Goal: Task Accomplishment & Management: Manage account settings

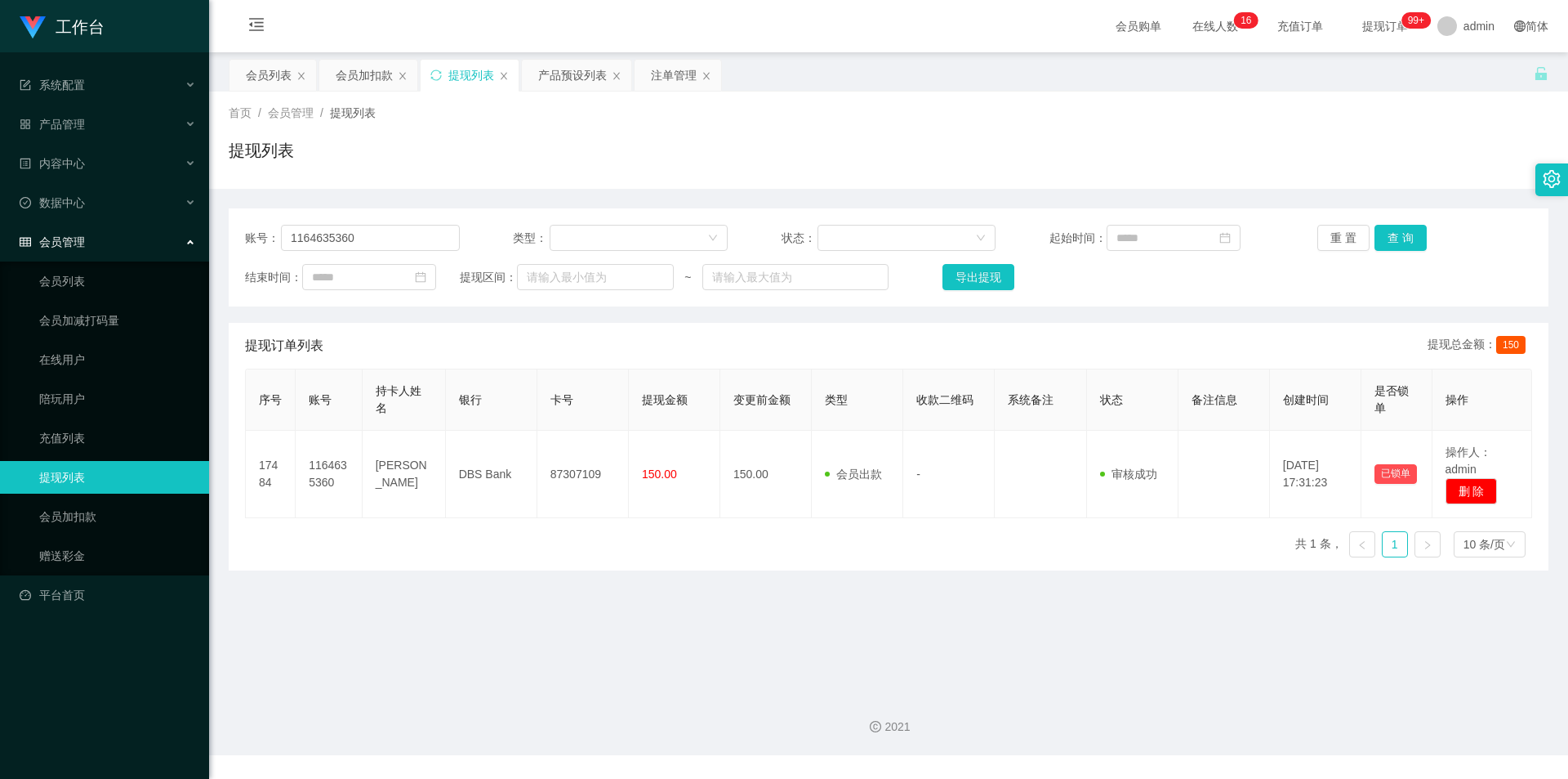
click at [429, 76] on div "提现列表" at bounding box center [469, 75] width 98 height 31
click at [432, 75] on icon "图标: sync" at bounding box center [436, 76] width 12 height 12
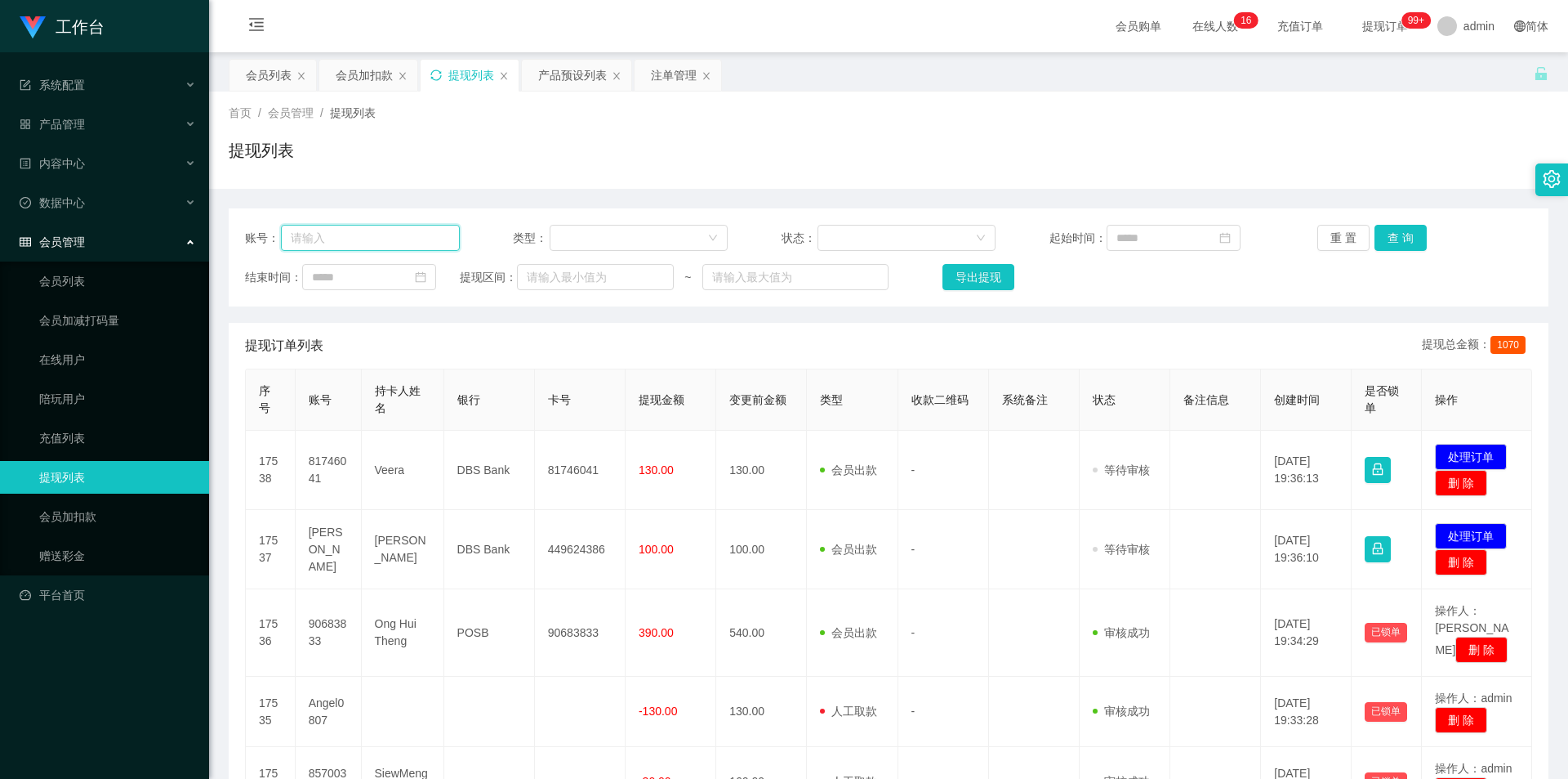
drag, startPoint x: 394, startPoint y: 233, endPoint x: 354, endPoint y: 238, distance: 40.3
click at [354, 238] on input "text" at bounding box center [370, 238] width 179 height 26
paste input "87168890"
type input "87168890"
click at [1399, 236] on button "查 询" at bounding box center [1400, 238] width 52 height 26
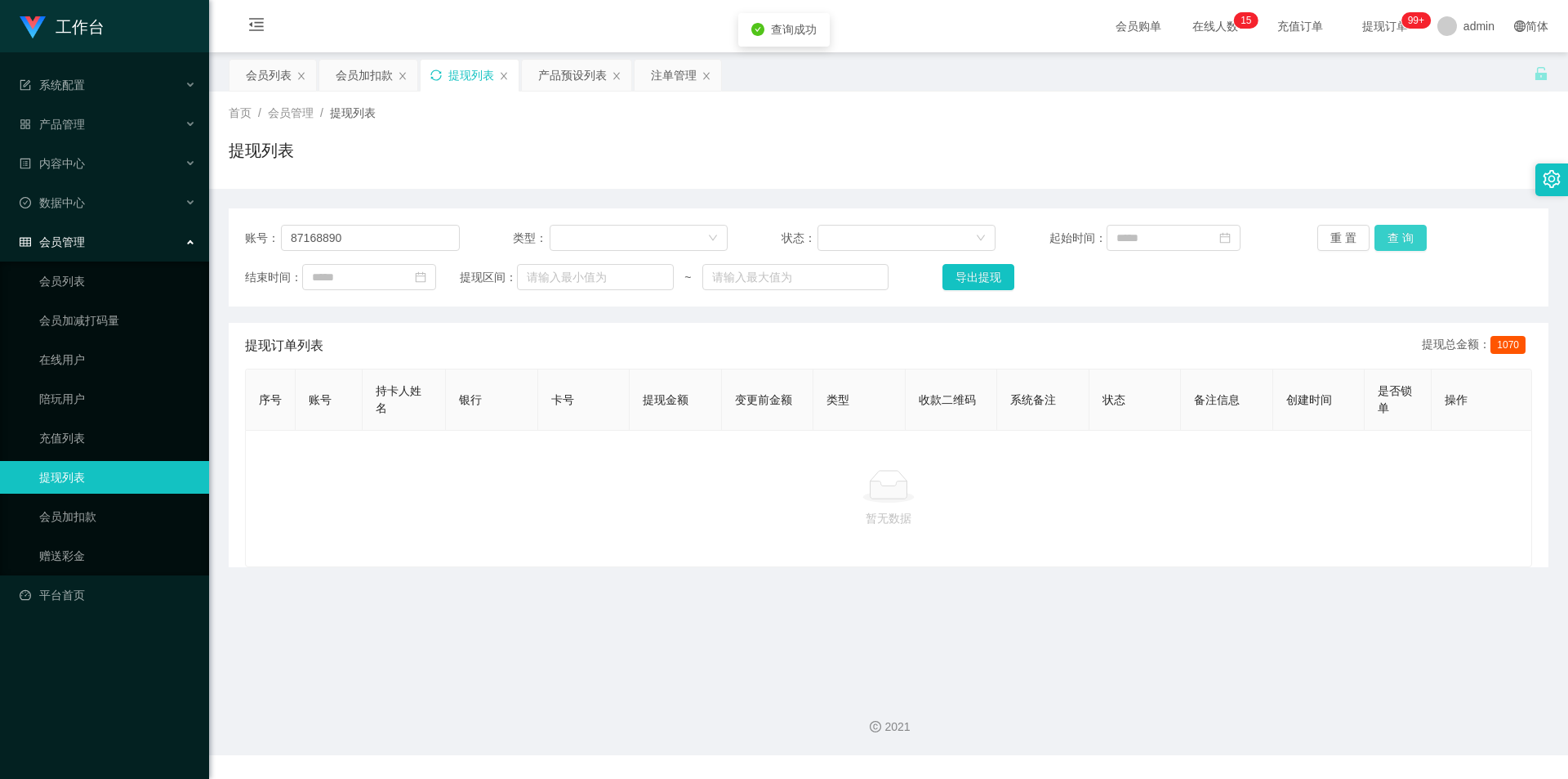
click at [1399, 236] on button "查 询" at bounding box center [1400, 238] width 52 height 26
drag, startPoint x: 814, startPoint y: 165, endPoint x: 766, endPoint y: 165, distance: 48.0
click at [812, 165] on div "提现列表" at bounding box center [888, 157] width 1320 height 38
click at [364, 75] on div "会员加扣款" at bounding box center [364, 75] width 57 height 31
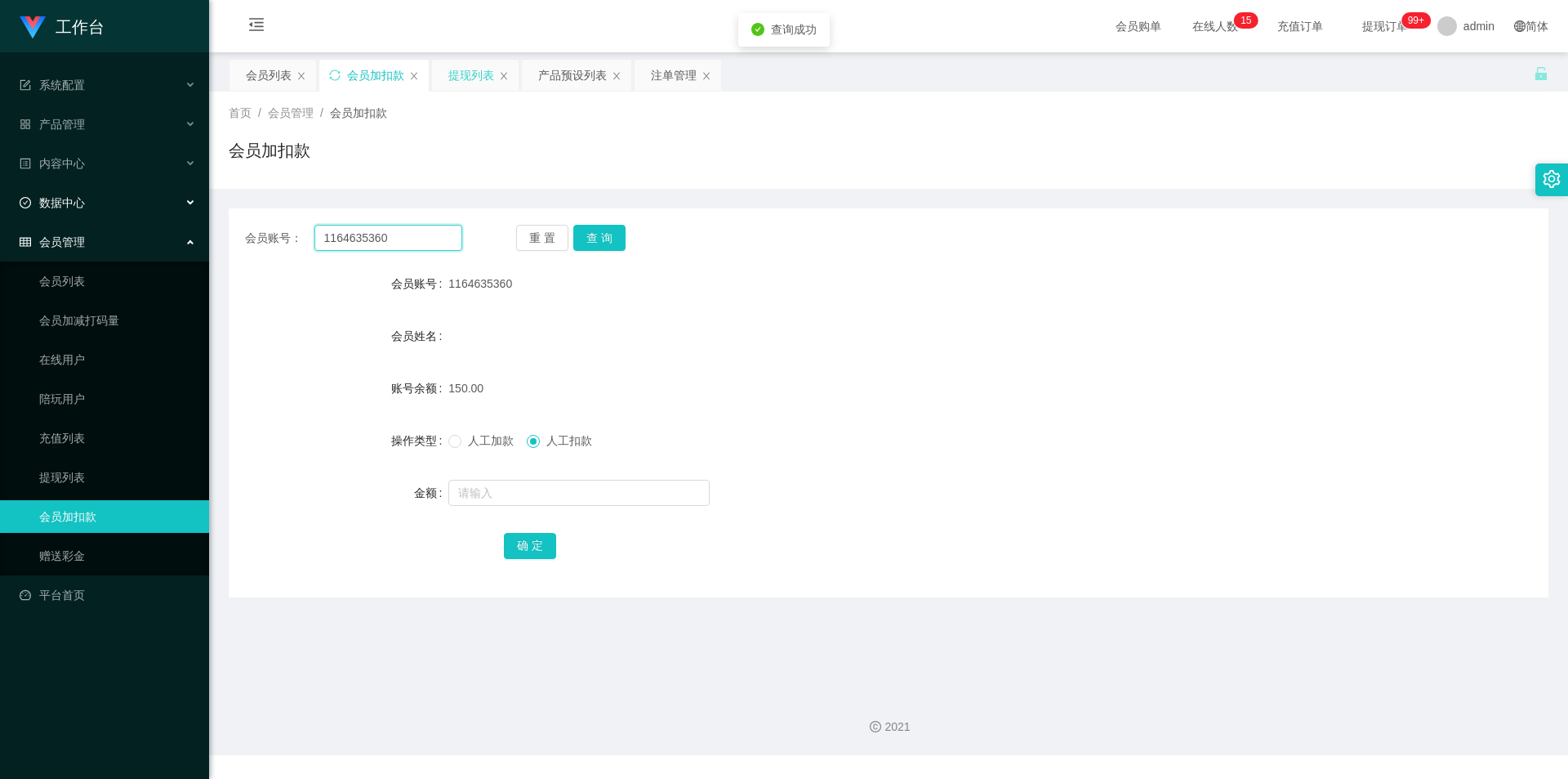
drag, startPoint x: 385, startPoint y: 236, endPoint x: 0, endPoint y: 193, distance: 387.4
click at [0, 193] on section "工作台 系统配置 产品管理 产品列表 产品预设列表 开奖记录 注单管理 即时注单 内容中心 数据中心 会员管理 会员列表 会员加减打码量 在线用户 陪玩用户 …" at bounding box center [784, 377] width 1568 height 755
paste input "8716889"
type input "87168890"
click at [594, 230] on button "查 询" at bounding box center [599, 238] width 52 height 26
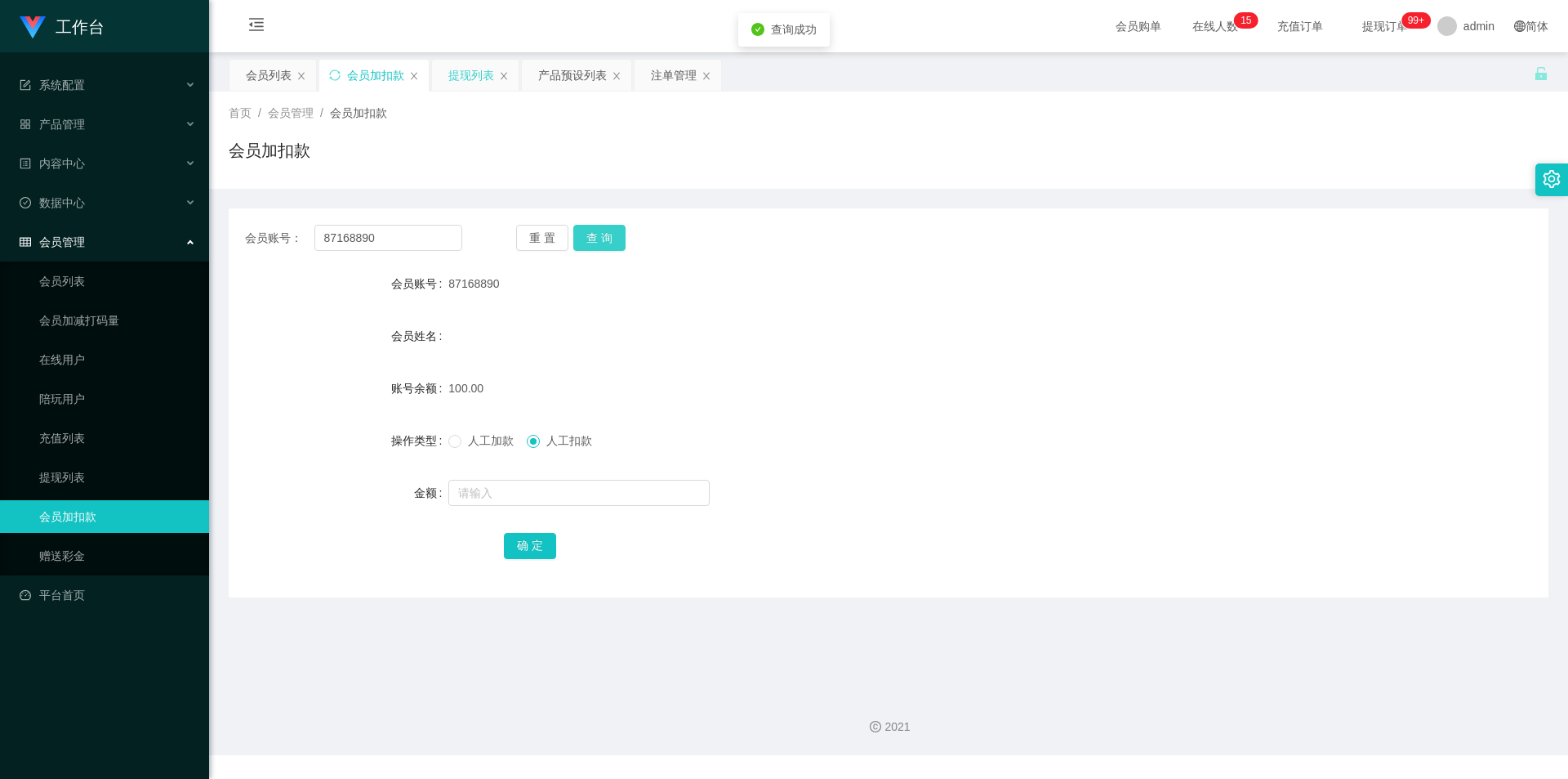
click at [594, 230] on button "查 询" at bounding box center [599, 238] width 52 height 26
click at [1120, 166] on div "会员加扣款" at bounding box center [888, 157] width 1320 height 38
click at [0, 209] on section "工作台 系统配置 产品管理 产品列表 产品预设列表 开奖记录 注单管理 即时注单 内容中心 数据中心 会员管理 会员列表 会员加减打码量 在线用户 陪玩用户 …" at bounding box center [784, 377] width 1568 height 755
click at [561, 81] on div "产品预设列表" at bounding box center [573, 75] width 69 height 31
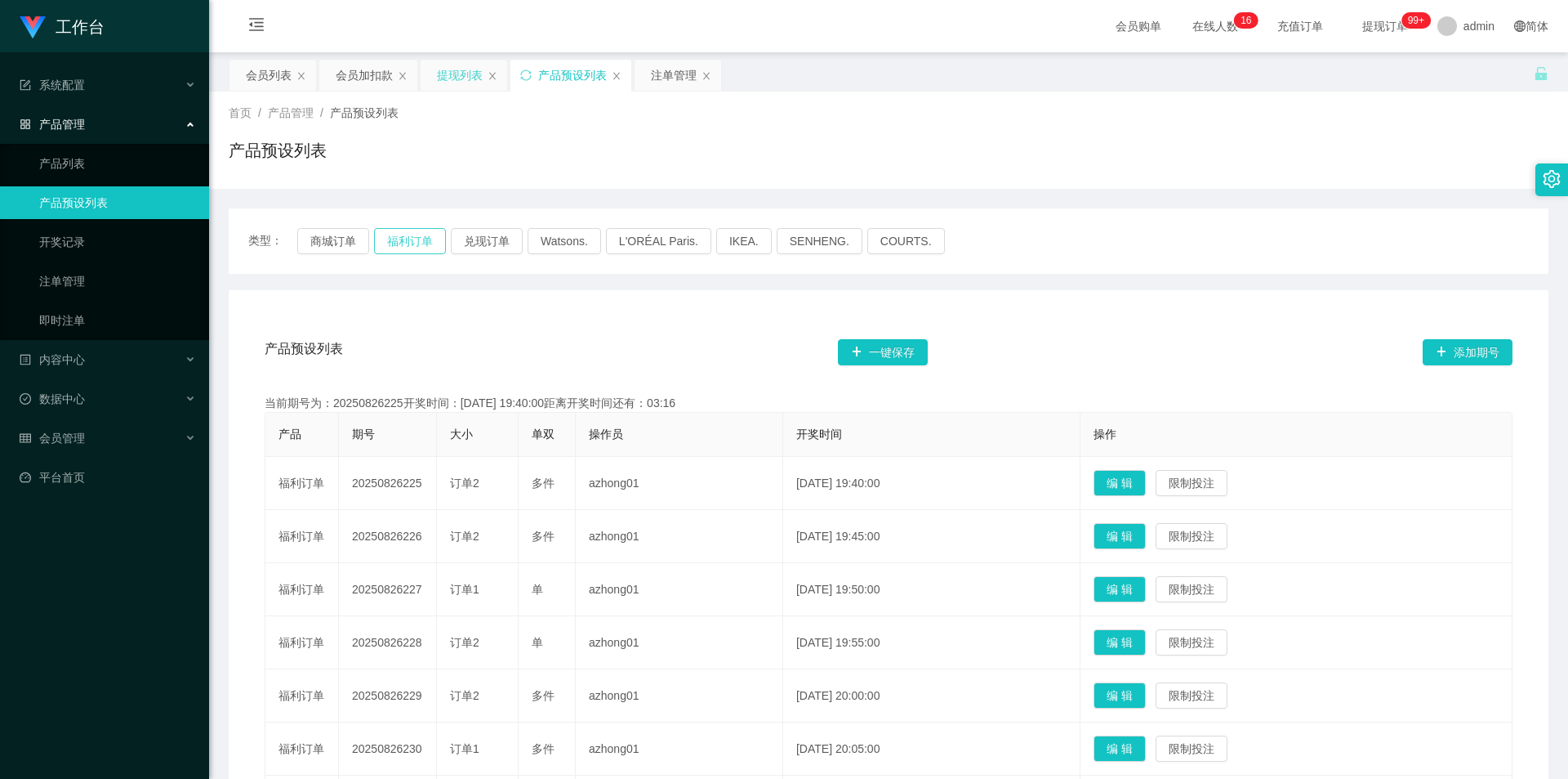
click at [380, 239] on button "福利订单" at bounding box center [410, 241] width 72 height 26
click at [403, 240] on button "福利订单" at bounding box center [410, 241] width 72 height 26
click at [427, 241] on button "福利订单" at bounding box center [410, 241] width 72 height 26
click at [526, 76] on icon "图标: sync" at bounding box center [526, 76] width 12 height 12
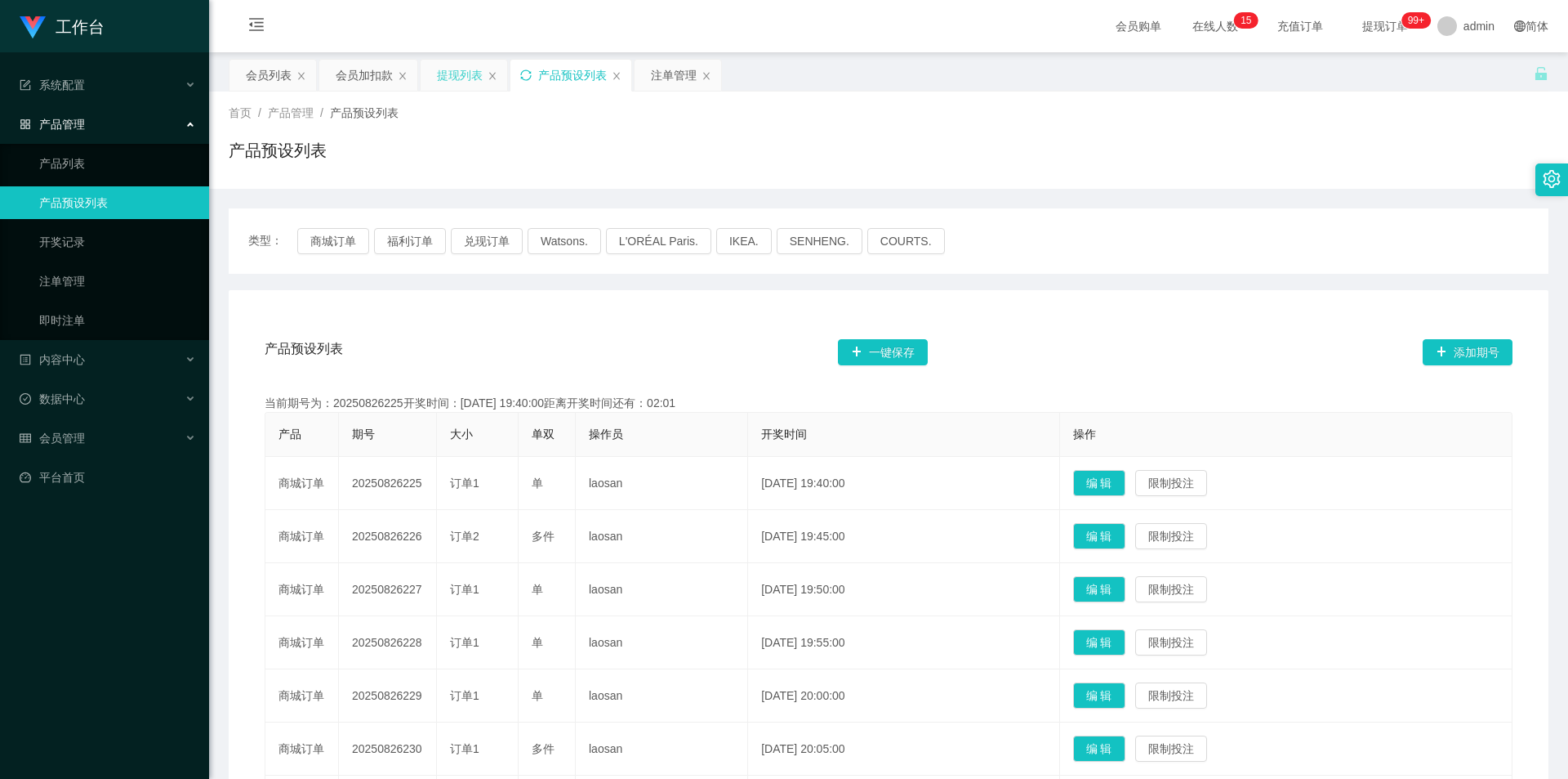
click at [457, 77] on div "提现列表" at bounding box center [460, 75] width 46 height 31
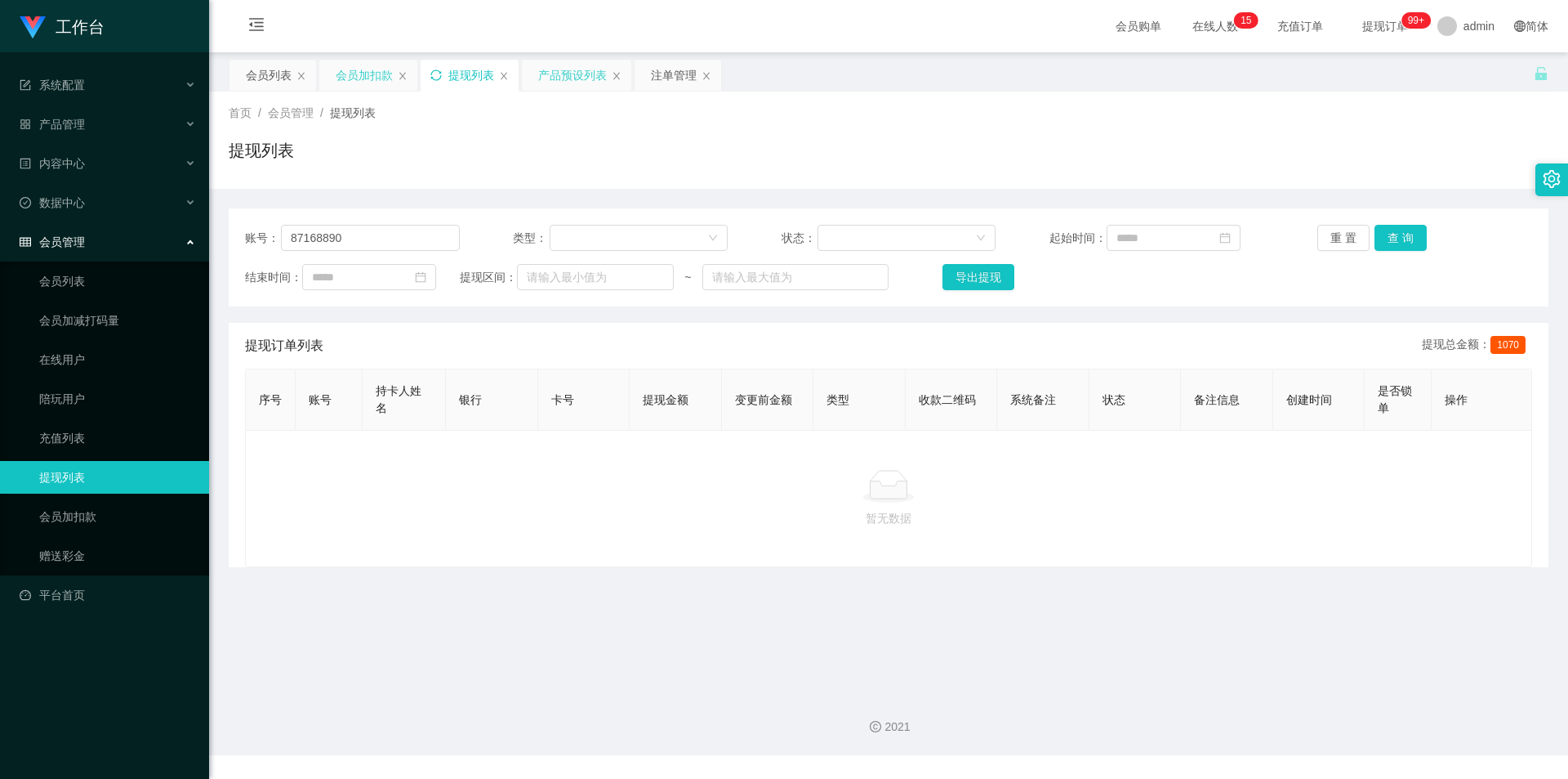
click at [376, 80] on div "会员加扣款" at bounding box center [364, 75] width 57 height 31
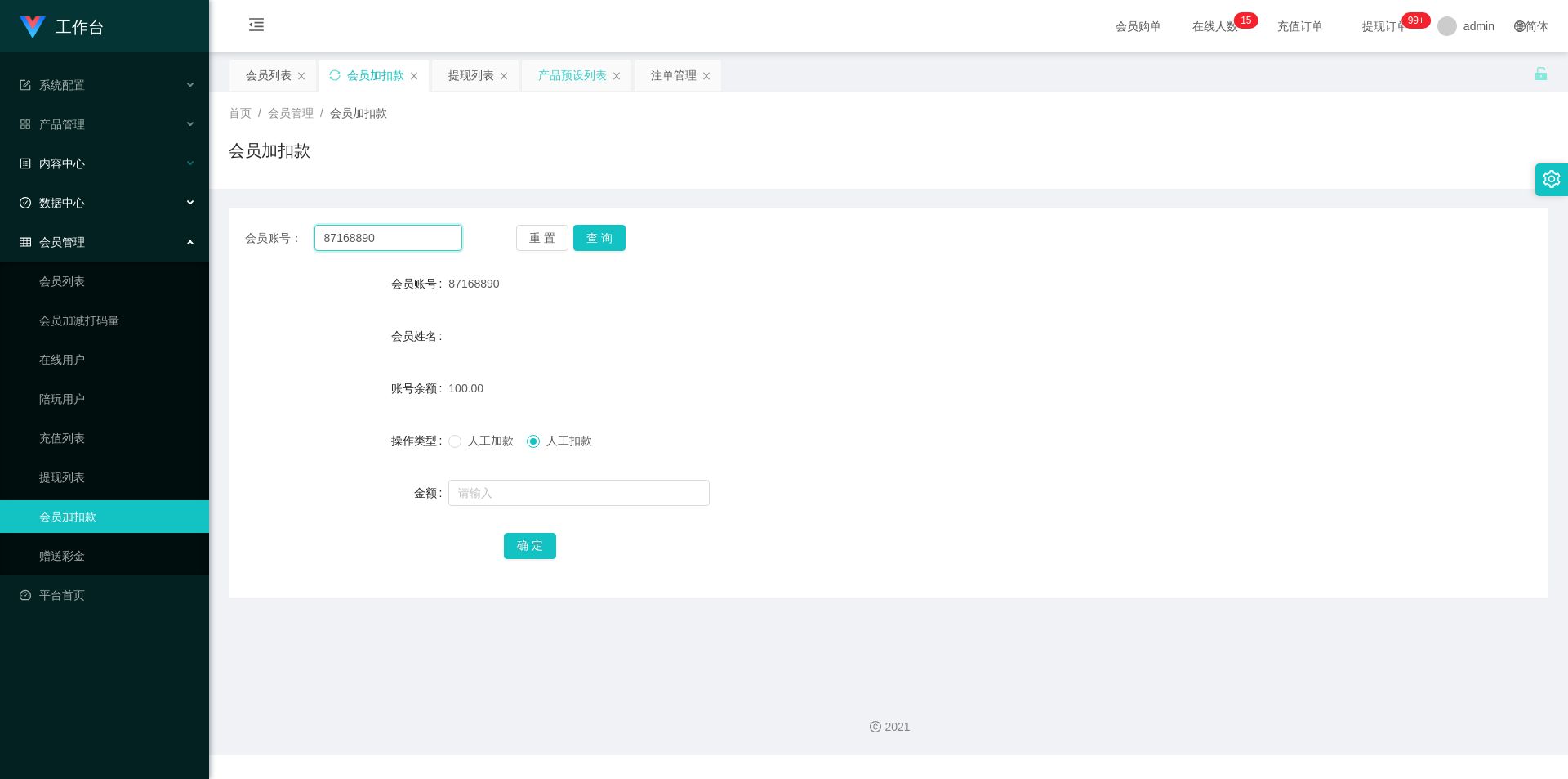
drag, startPoint x: 404, startPoint y: 236, endPoint x: 0, endPoint y: 180, distance: 407.9
click at [0, 180] on section "工作台 系统配置 产品管理 产品列表 产品预设列表 开奖记录 注单管理 即时注单 内容中心 数据中心 会员管理 会员列表 会员加减打码量 在线用户 陪玩用户 …" at bounding box center [784, 377] width 1568 height 755
click at [673, 80] on div "注单管理" at bounding box center [674, 75] width 46 height 31
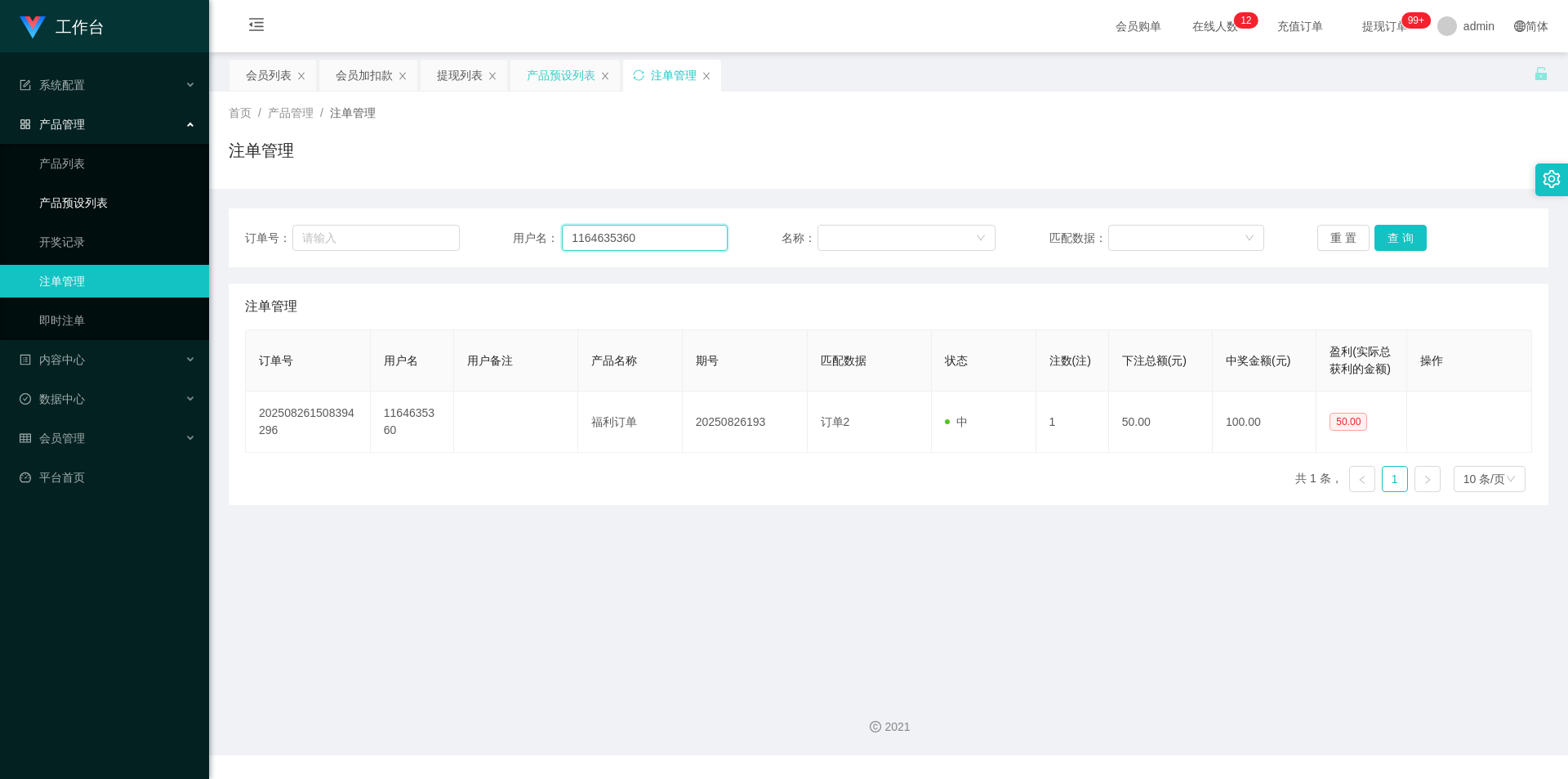
drag, startPoint x: 654, startPoint y: 243, endPoint x: 15, endPoint y: 213, distance: 639.7
click at [23, 212] on section "工作台 系统配置 产品管理 产品列表 产品预设列表 开奖记录 注单管理 即时注单 内容中心 数据中心 会员管理 会员列表 会员加减打码量 在线用户 陪玩用户 …" at bounding box center [784, 377] width 1568 height 755
paste input "8716889"
type input "87168890"
click at [1398, 225] on button "查 询" at bounding box center [1400, 238] width 52 height 26
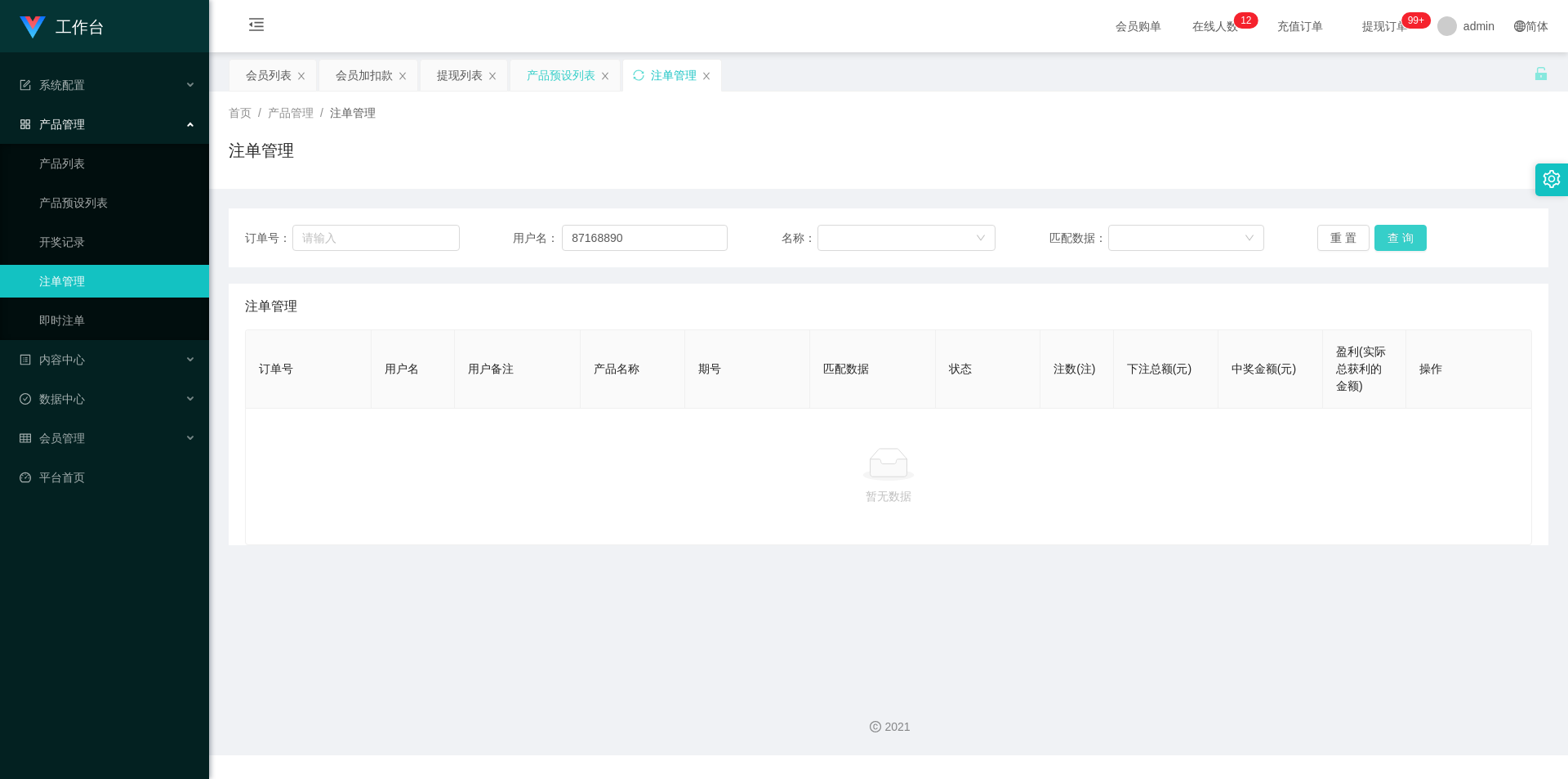
click at [1397, 225] on button "查 询" at bounding box center [1400, 238] width 52 height 26
click at [1393, 234] on button "查 询" at bounding box center [1400, 238] width 52 height 26
click at [1379, 109] on div "首页 / 产品管理 / 注单管理 /" at bounding box center [888, 113] width 1320 height 17
click at [640, 73] on icon "图标: sync" at bounding box center [638, 76] width 12 height 12
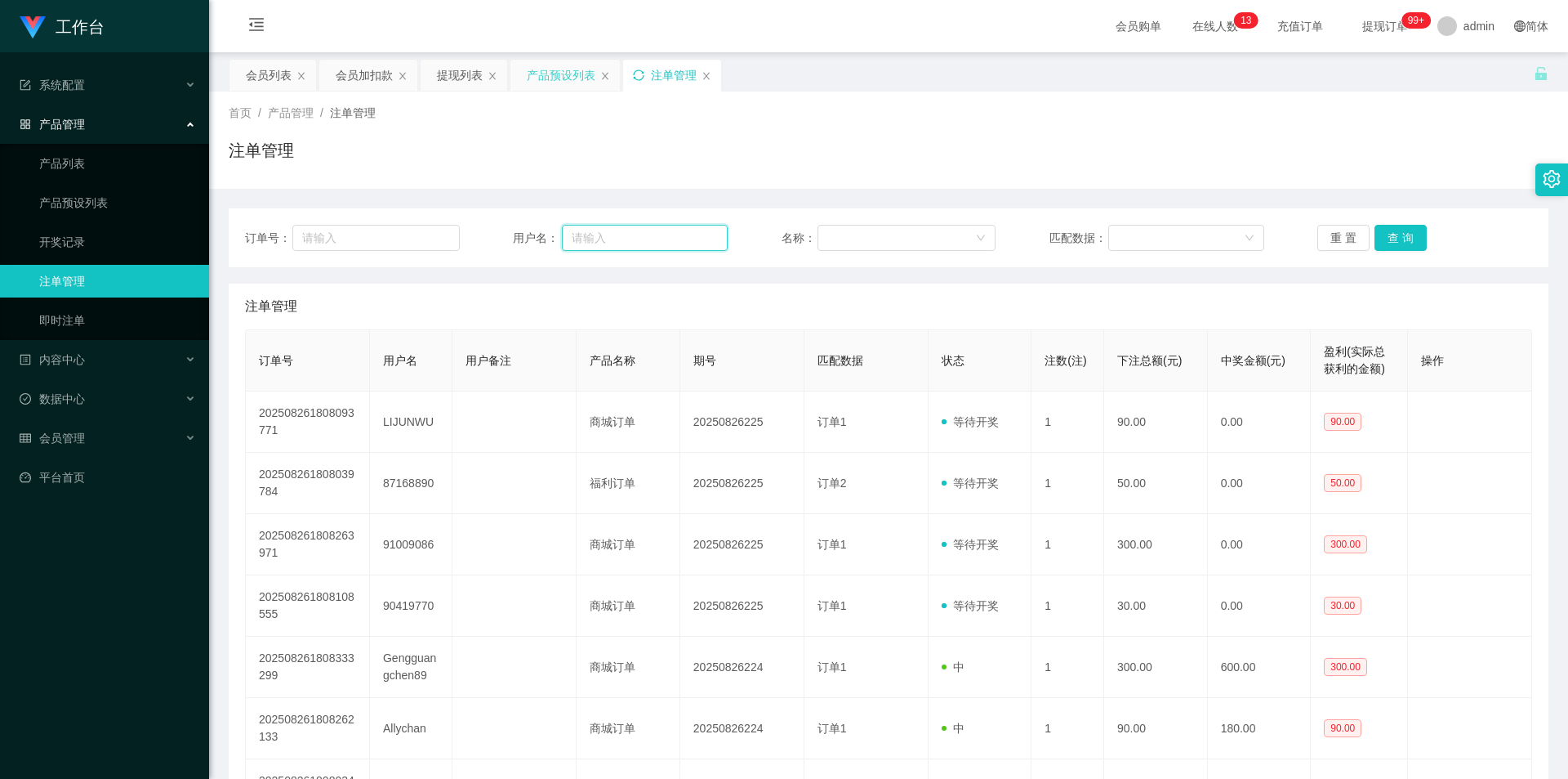
click at [608, 231] on input "text" at bounding box center [645, 238] width 166 height 26
paste input "87168890"
type input "87168890"
click at [1401, 233] on button "查 询" at bounding box center [1400, 238] width 52 height 26
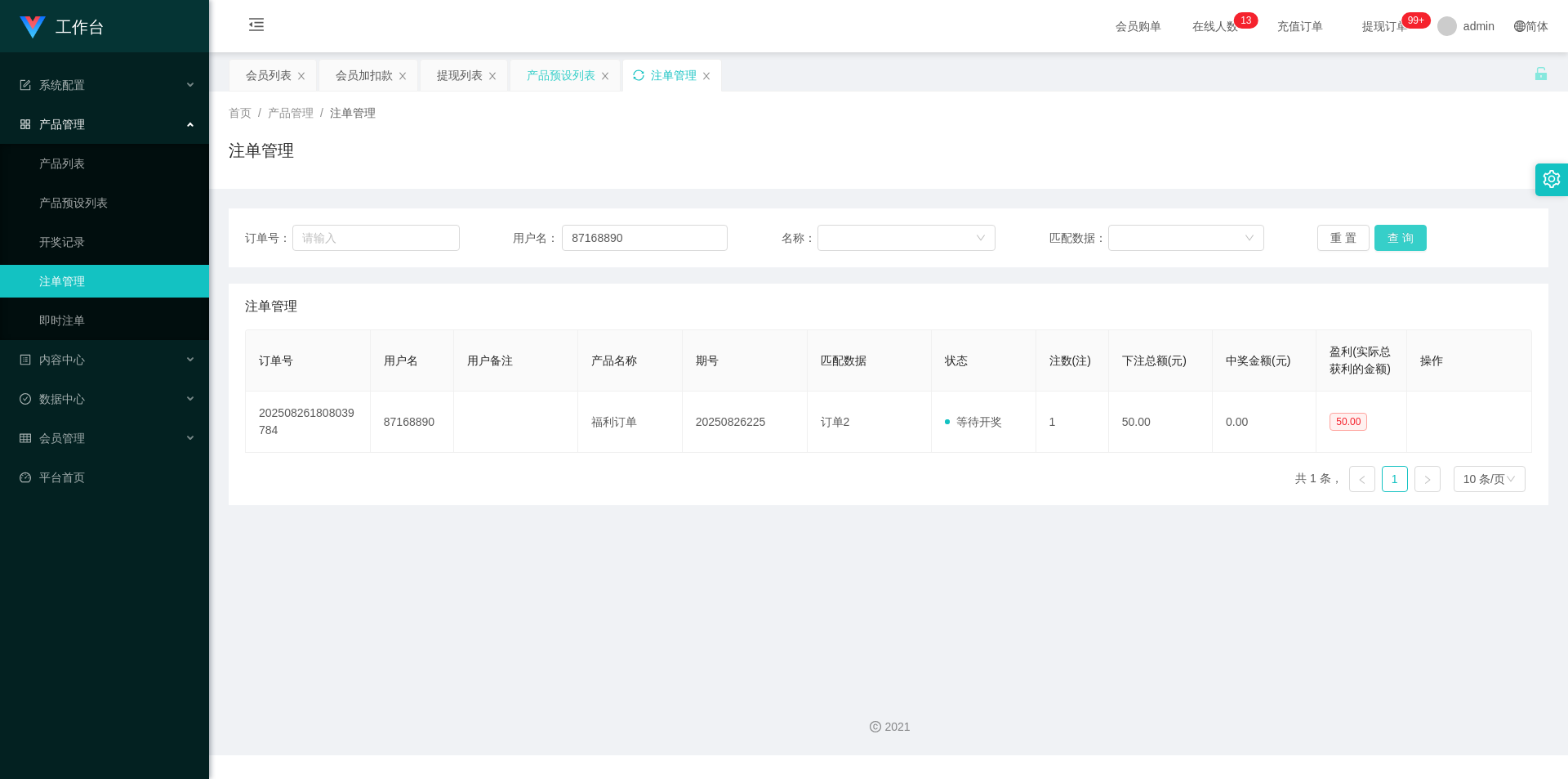
click at [1401, 233] on button "查 询" at bounding box center [1400, 238] width 52 height 26
click at [1317, 170] on div "注单管理" at bounding box center [888, 157] width 1320 height 38
click at [977, 160] on div "注单管理" at bounding box center [888, 157] width 1320 height 38
click at [942, 152] on div "注单管理" at bounding box center [888, 157] width 1320 height 38
drag, startPoint x: 643, startPoint y: 241, endPoint x: 0, endPoint y: 206, distance: 644.0
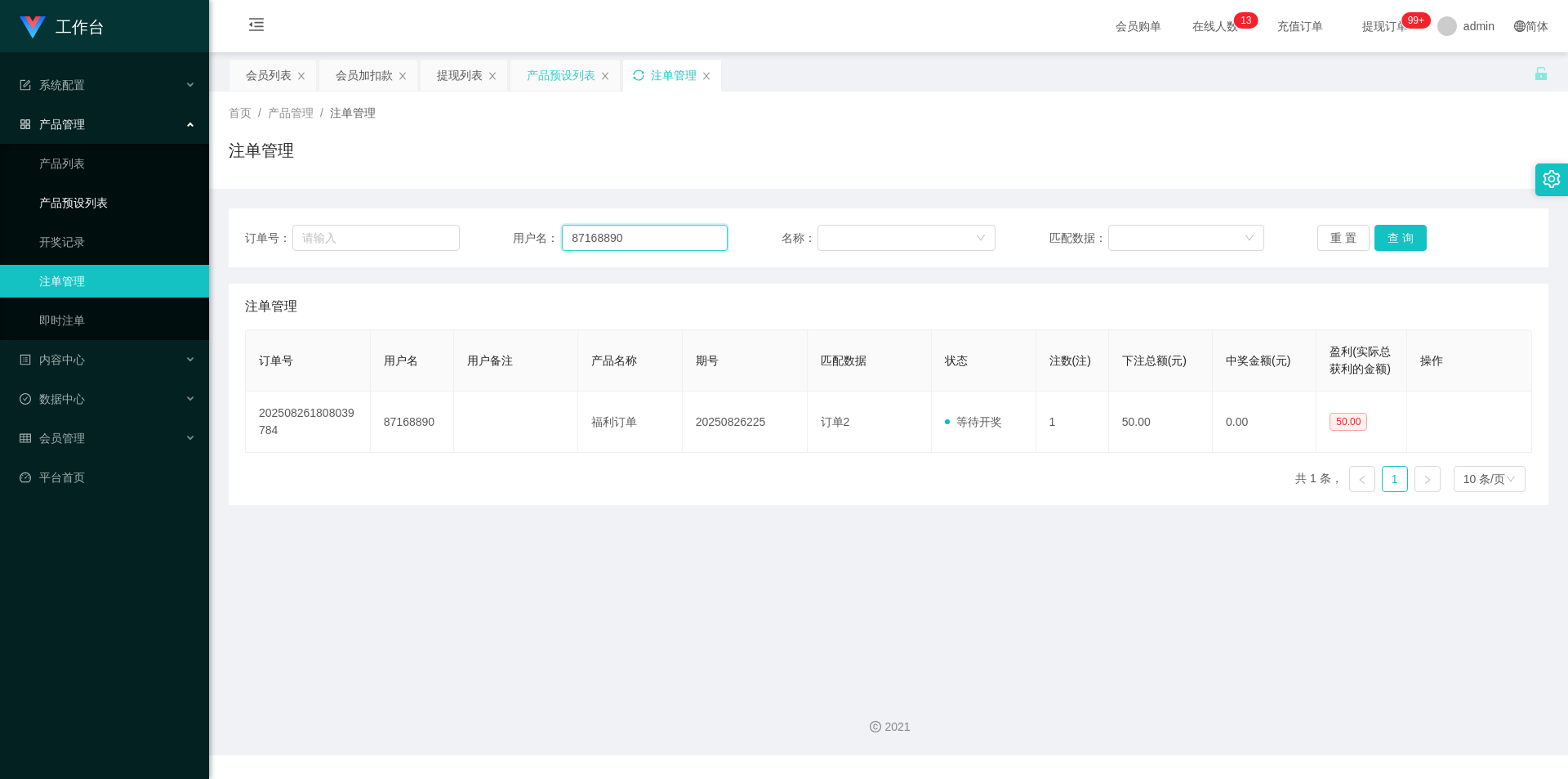
click at [0, 206] on section "工作台 系统配置 产品管理 产品列表 产品预设列表 开奖记录 注单管理 即时注单 内容中心 数据中心 会员管理 会员列表 会员加减打码量 在线用户 陪玩用户 …" at bounding box center [784, 377] width 1568 height 755
click at [636, 72] on icon "图标: sync" at bounding box center [638, 76] width 12 height 12
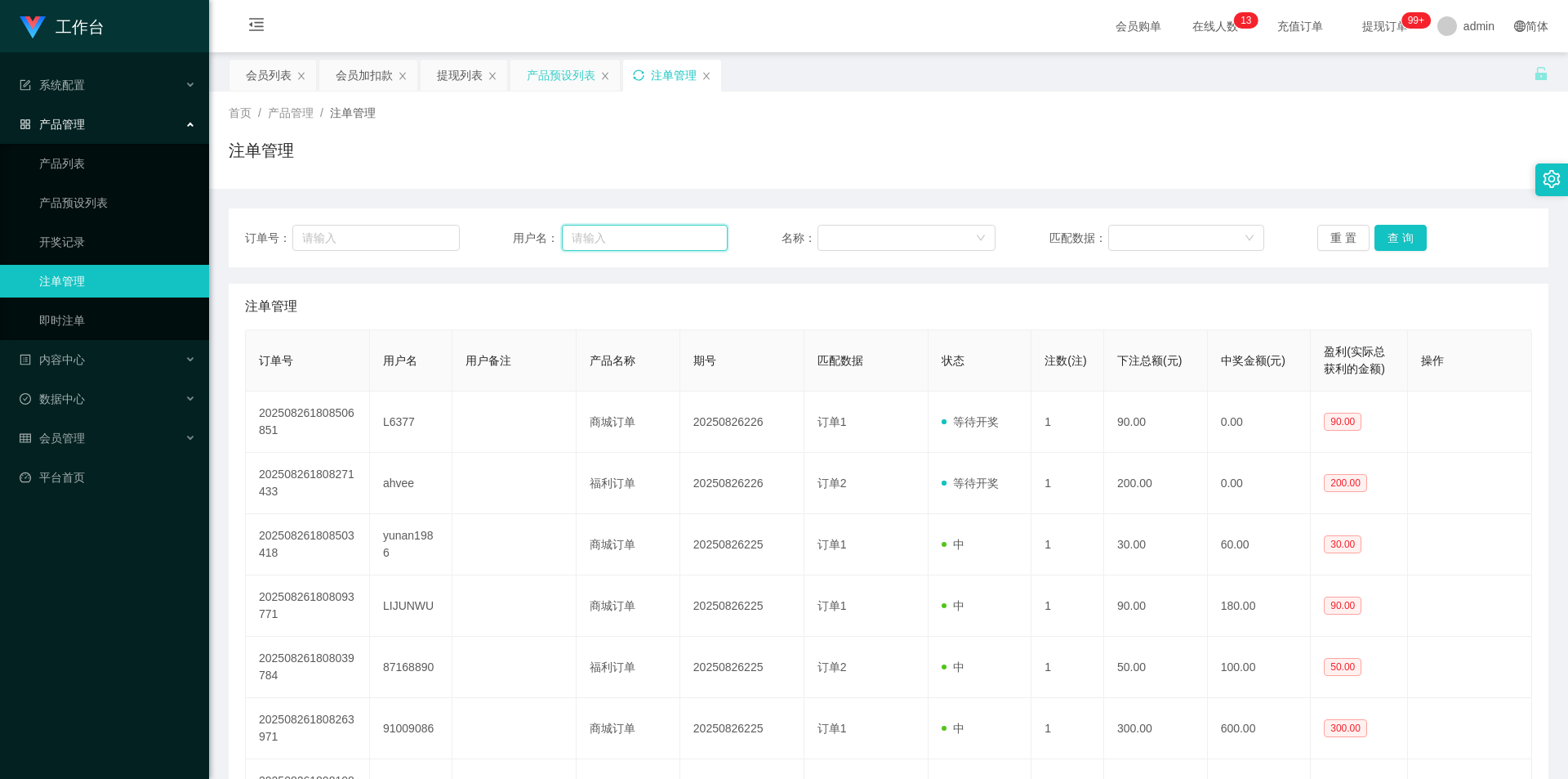
click at [631, 234] on input "text" at bounding box center [645, 238] width 166 height 26
paste input "87168890"
type input "87168890"
click at [1394, 233] on button "查 询" at bounding box center [1400, 238] width 52 height 26
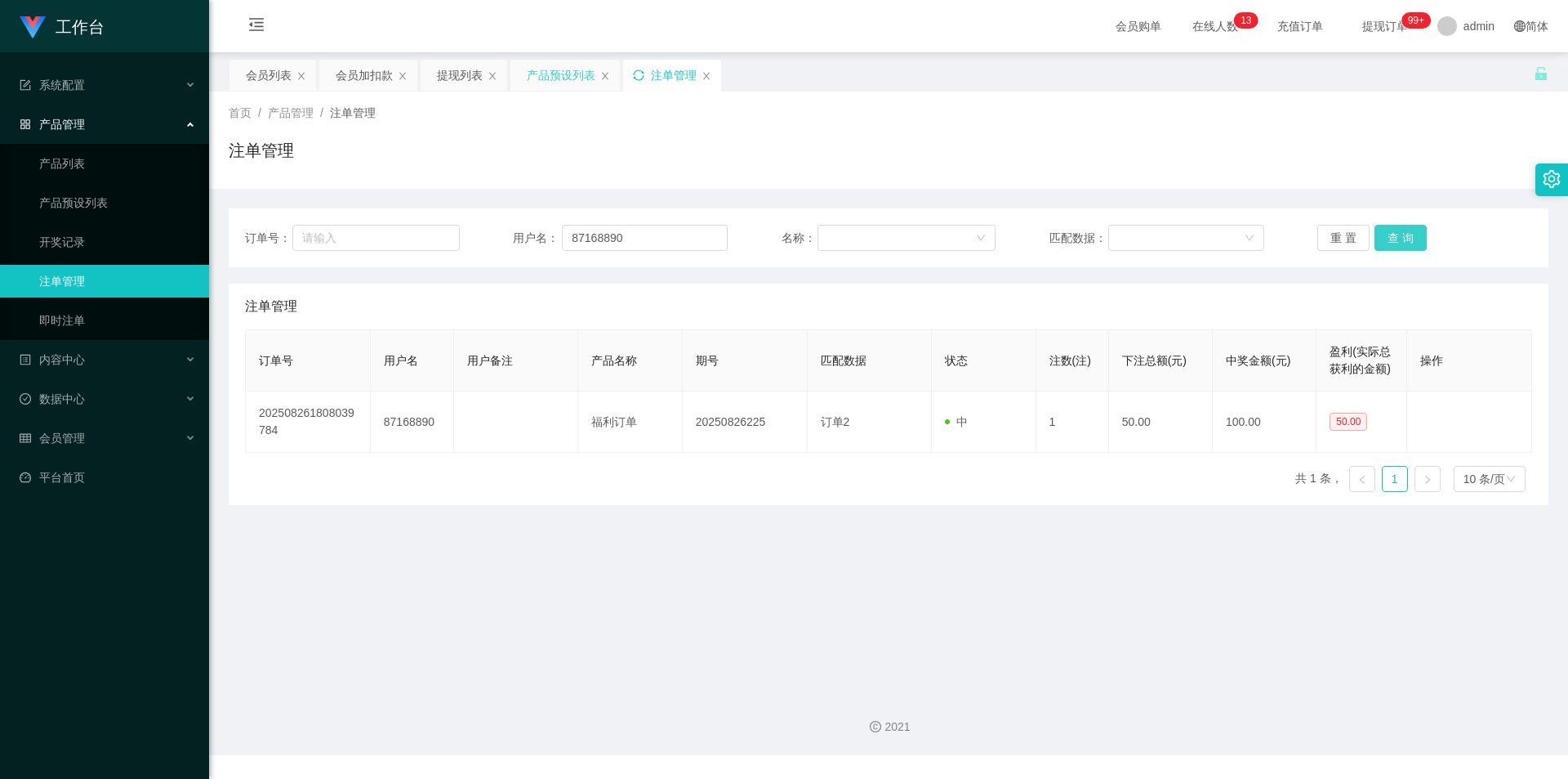
click at [1394, 233] on button "查 询" at bounding box center [1400, 238] width 52 height 26
click at [1297, 131] on div "首页 / 产品管理 / 注单管理 / 注单管理" at bounding box center [888, 140] width 1320 height 71
click at [358, 79] on div "会员加扣款" at bounding box center [364, 75] width 57 height 31
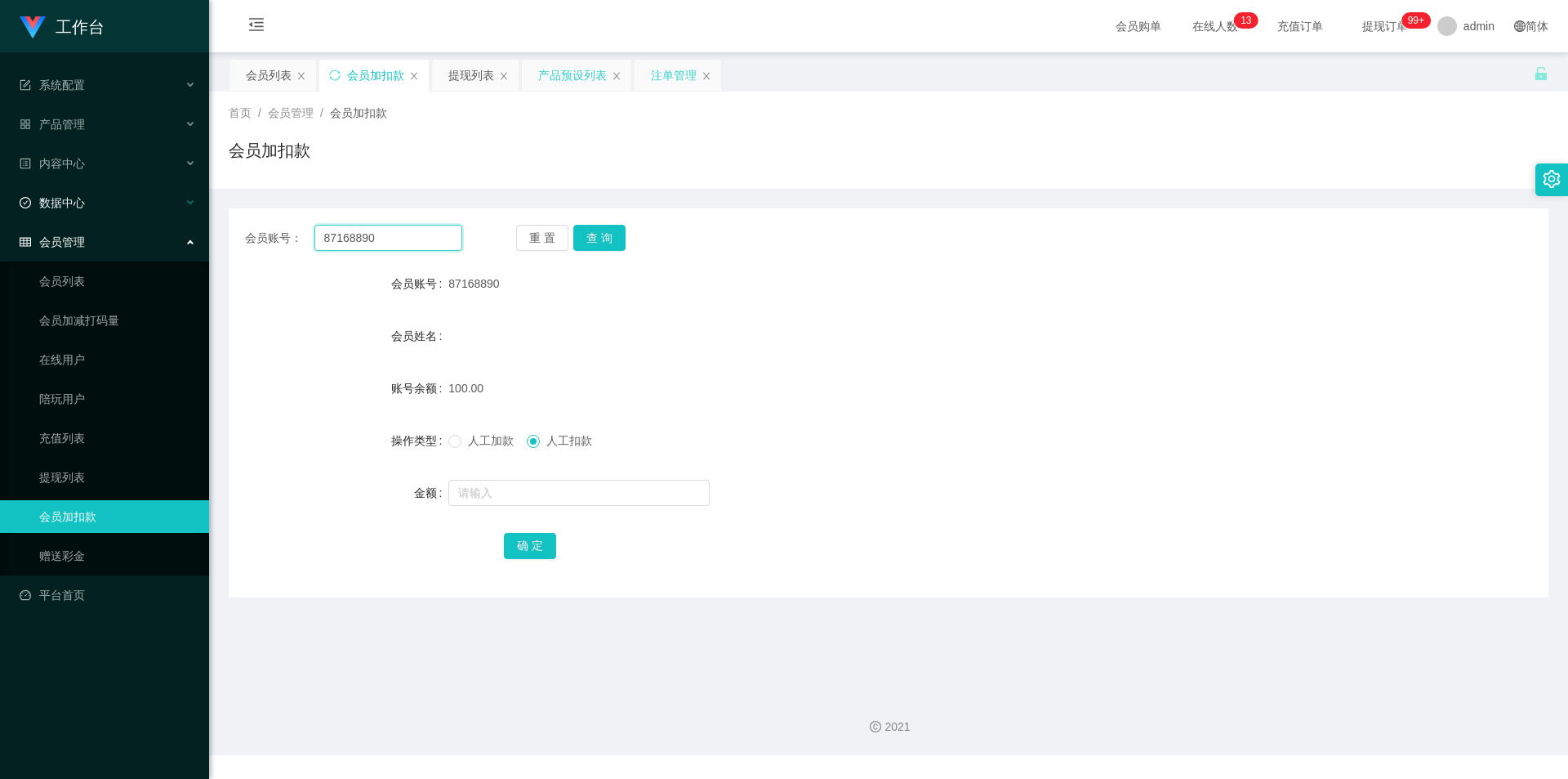
drag, startPoint x: 372, startPoint y: 239, endPoint x: 0, endPoint y: 200, distance: 374.0
click at [0, 200] on section "工作台 系统配置 产品管理 产品列表 产品预设列表 开奖记录 注单管理 即时注单 内容中心 数据中心 会员管理 会员列表 会员加减打码量 在线用户 陪玩用户 …" at bounding box center [784, 377] width 1568 height 755
click at [600, 236] on button "查 询" at bounding box center [599, 238] width 52 height 26
click at [1216, 192] on div "会员账号： 87168890 重 置 查 询 会员账号 87168890 会员姓名 账号余额 150.00 操作类型 人工加款 人工扣款 金额 确 定" at bounding box center [888, 393] width 1320 height 409
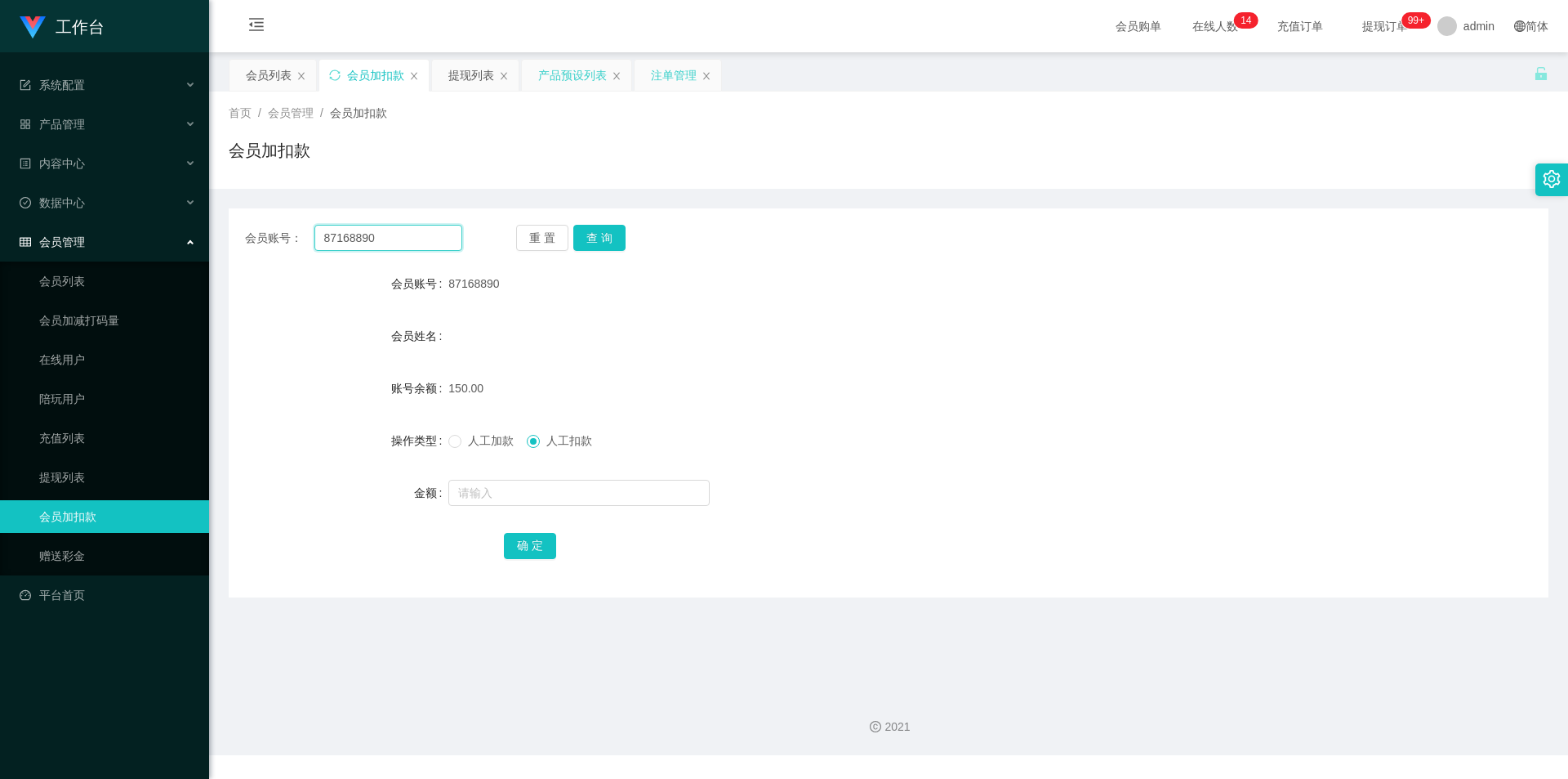
drag, startPoint x: 241, startPoint y: 238, endPoint x: 164, endPoint y: 232, distance: 77.2
click at [166, 232] on section "工作台 系统配置 产品管理 产品列表 产品预设列表 开奖记录 注单管理 即时注单 内容中心 数据中心 会员管理 会员列表 会员加减打码量 在线用户 陪玩用户 …" at bounding box center [784, 377] width 1568 height 755
click at [601, 241] on button "查 询" at bounding box center [599, 238] width 52 height 26
click at [462, 81] on div "提现列表" at bounding box center [471, 75] width 46 height 31
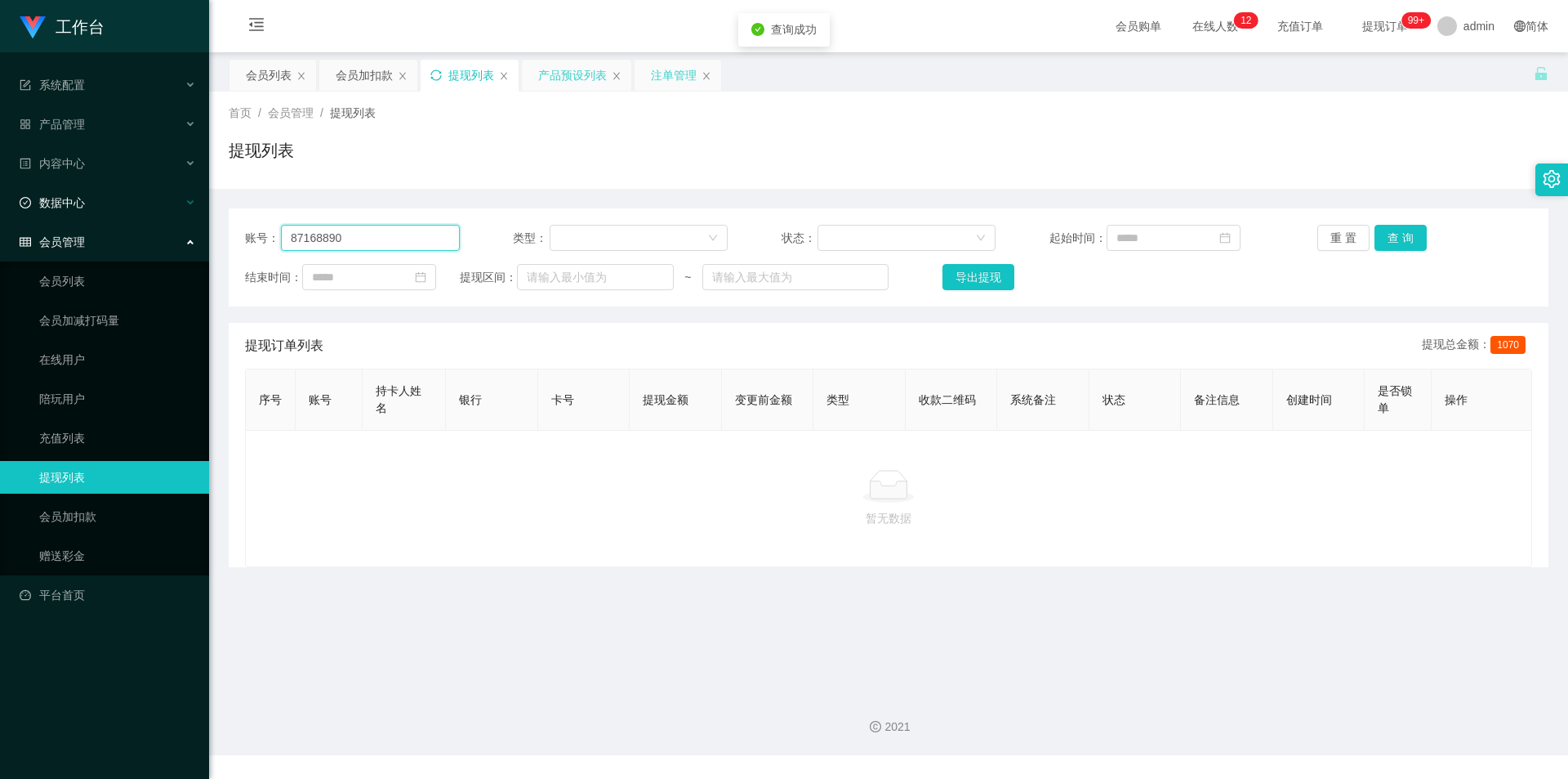
drag, startPoint x: 388, startPoint y: 239, endPoint x: 0, endPoint y: 201, distance: 389.9
click at [0, 201] on section "工作台 系统配置 产品管理 产品列表 产品预设列表 开奖记录 注单管理 即时注单 内容中心 数据中心 会员管理 会员列表 会员加减打码量 在线用户 陪玩用户 …" at bounding box center [784, 377] width 1568 height 755
click at [1400, 241] on button "查 询" at bounding box center [1400, 238] width 52 height 26
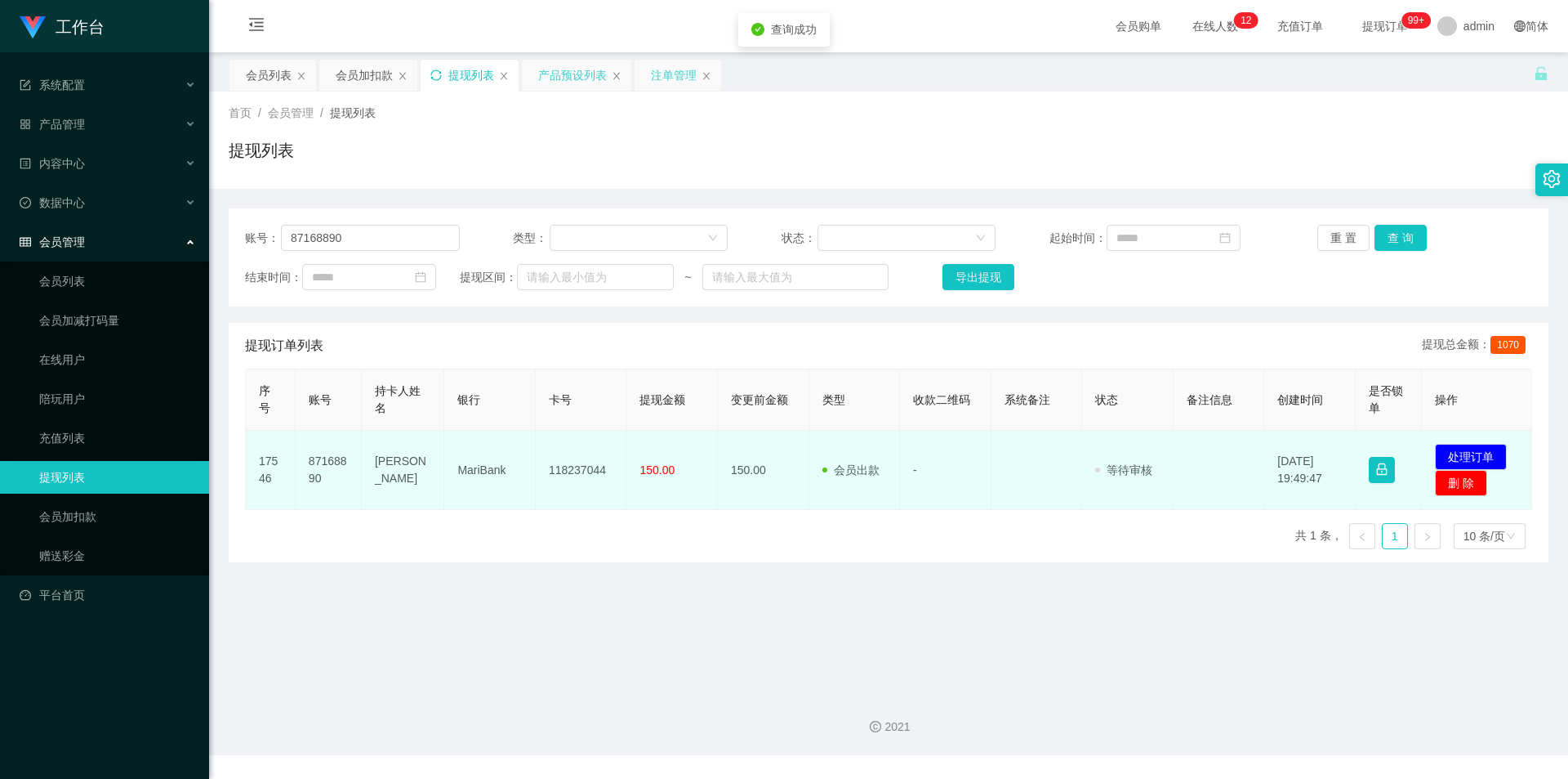
click at [570, 461] on td "118237044" at bounding box center [581, 470] width 91 height 79
click at [576, 468] on td "118237044" at bounding box center [581, 470] width 91 height 79
copy td "118237044"
click at [492, 469] on td "MariBank" at bounding box center [490, 470] width 91 height 79
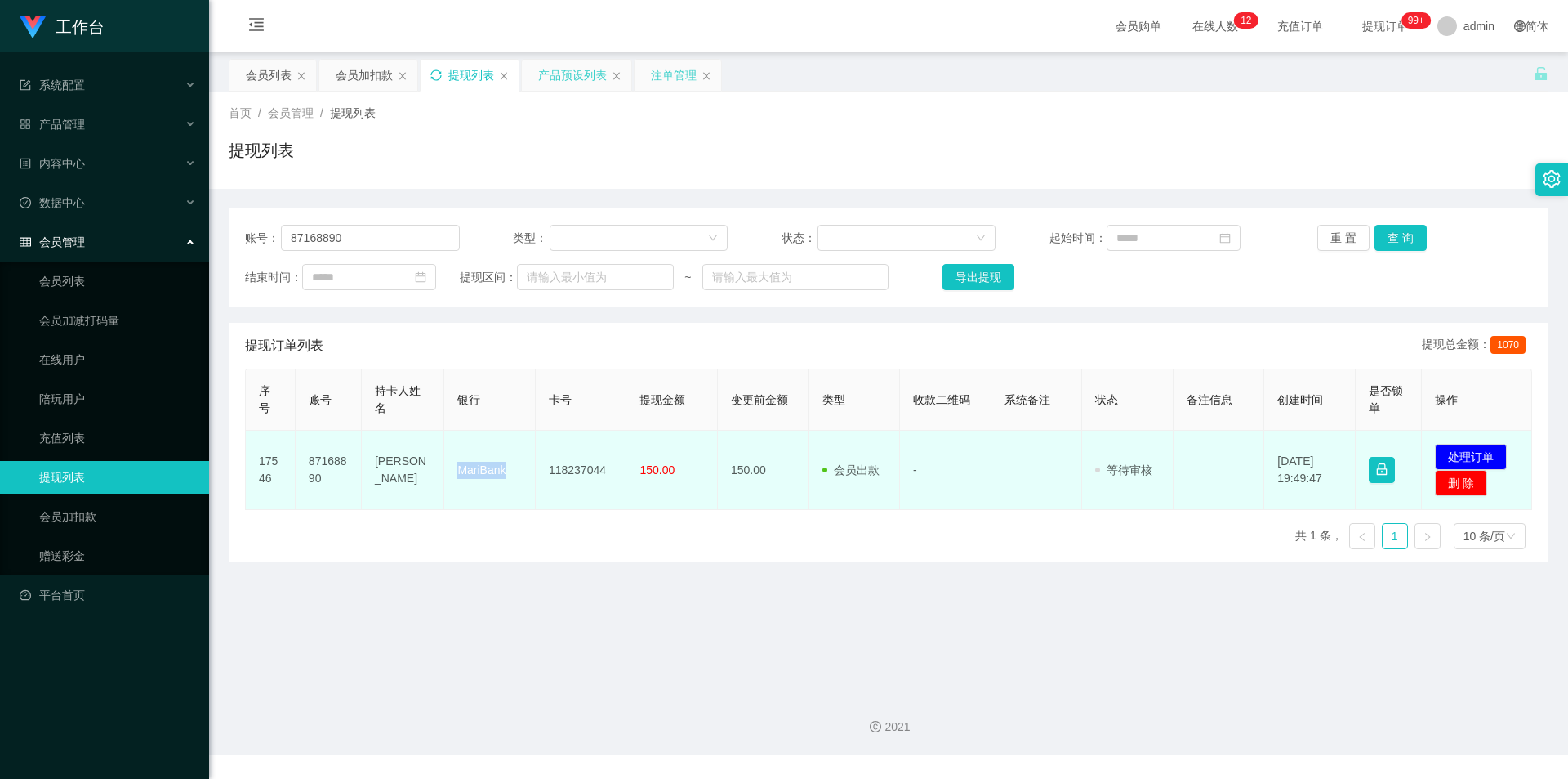
click at [492, 469] on td "MariBank" at bounding box center [490, 470] width 91 height 79
copy td "MariBank"
click at [388, 472] on td "[PERSON_NAME]" at bounding box center [403, 470] width 82 height 79
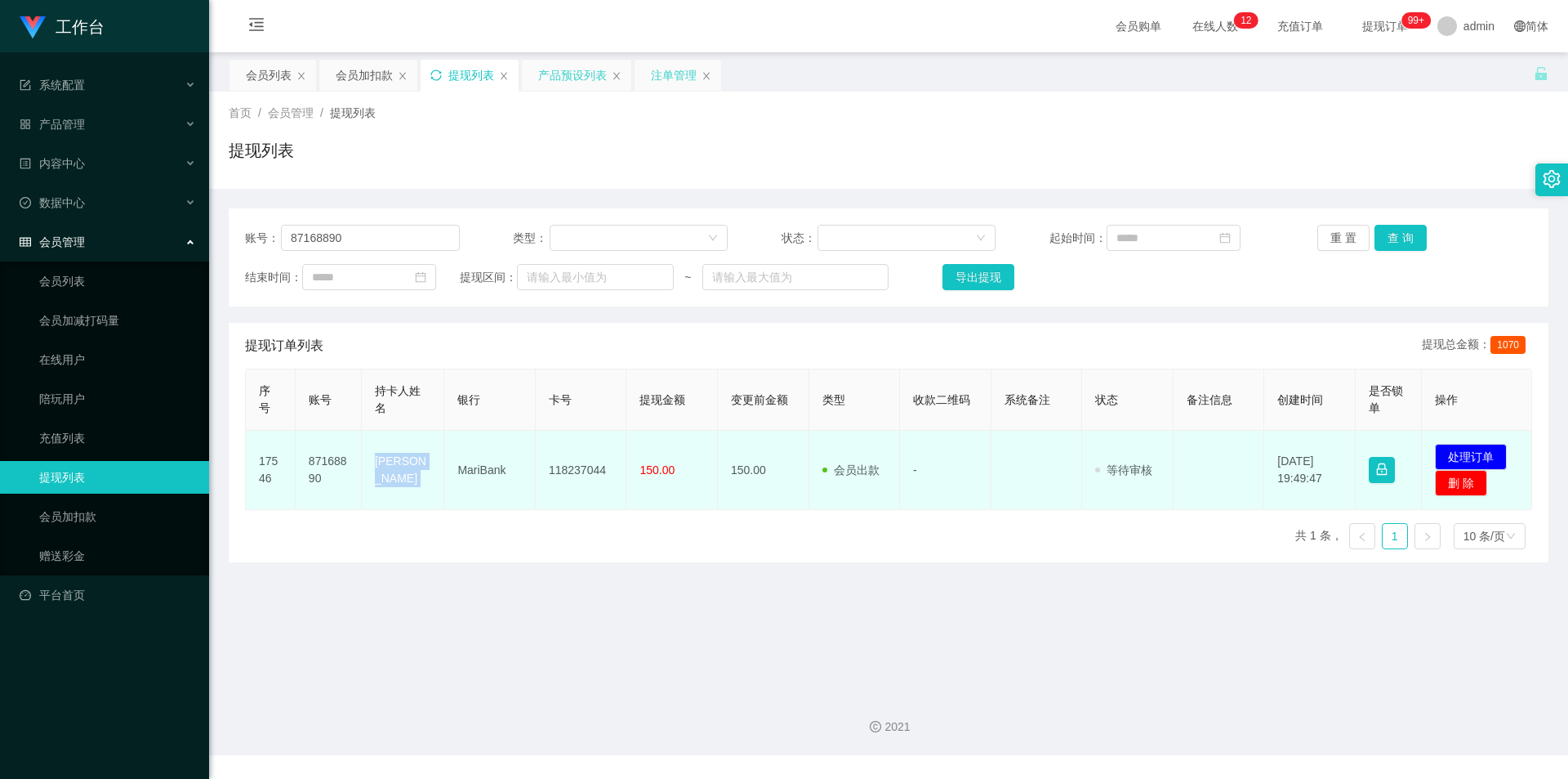
copy td "[PERSON_NAME]"
click at [1461, 455] on button "处理订单" at bounding box center [1471, 457] width 72 height 26
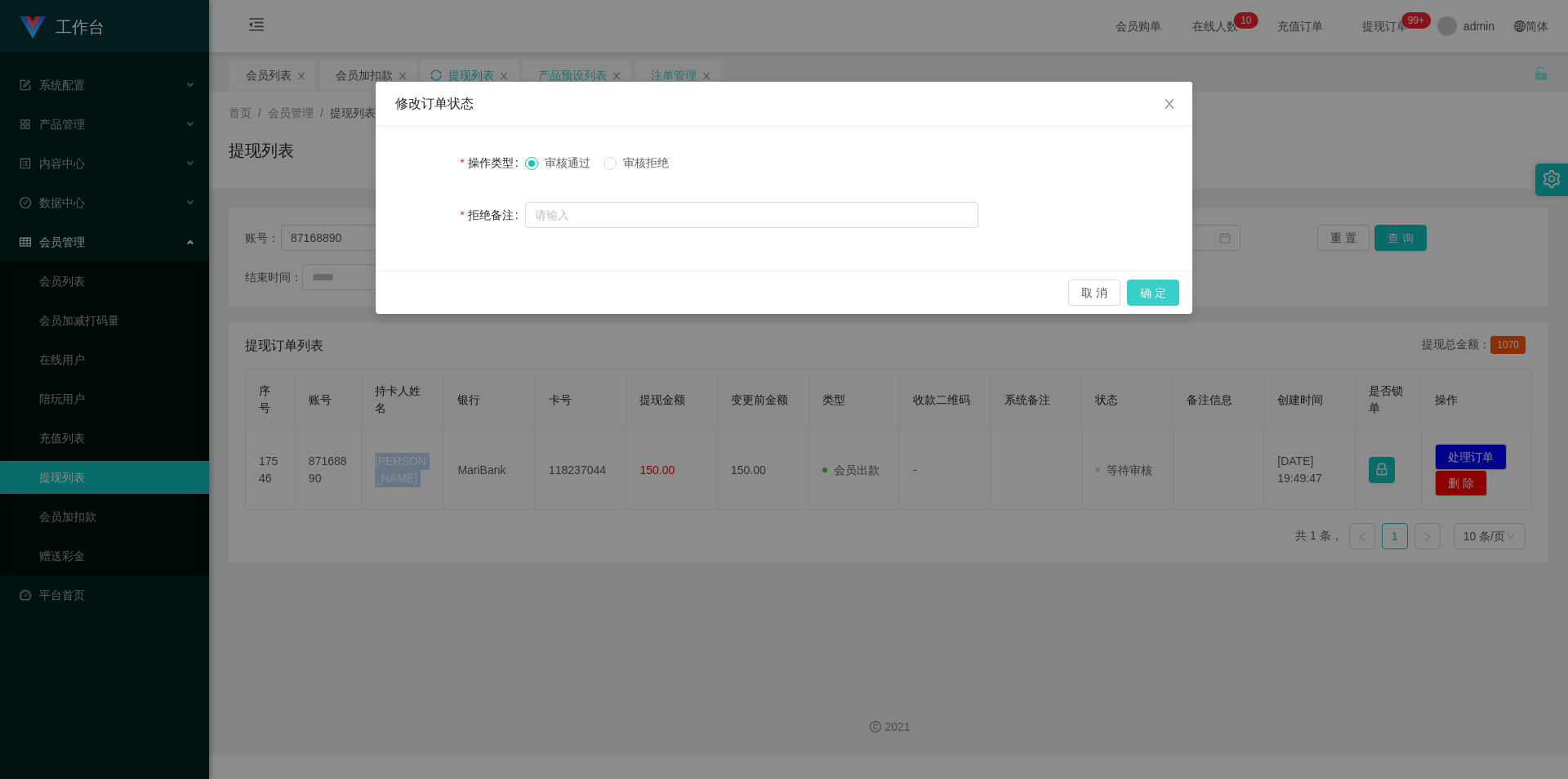
click at [1164, 282] on button "确 定" at bounding box center [1153, 292] width 52 height 26
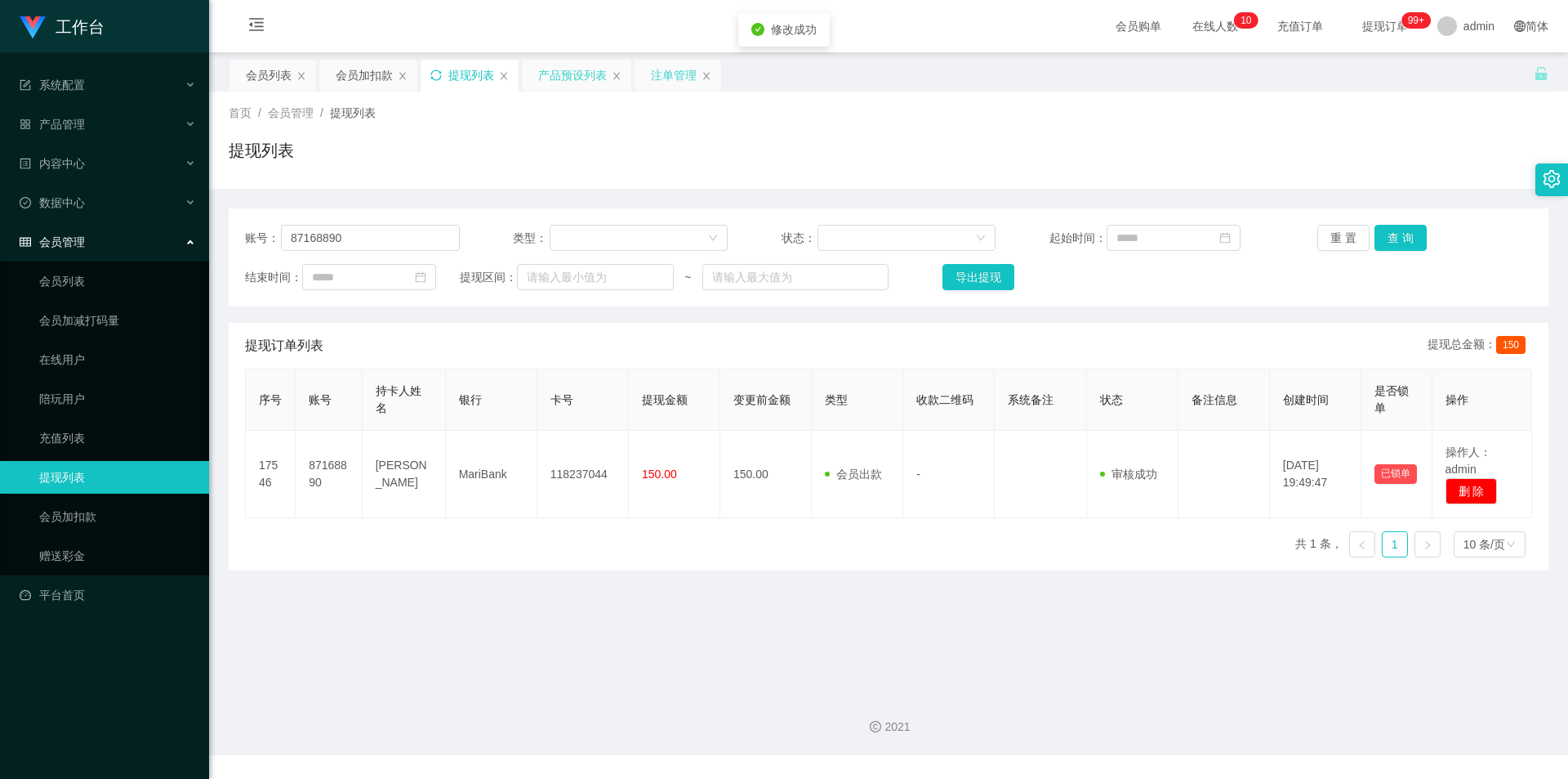
click at [1380, 163] on div "提现列表" at bounding box center [888, 157] width 1320 height 38
